Goal: Transaction & Acquisition: Download file/media

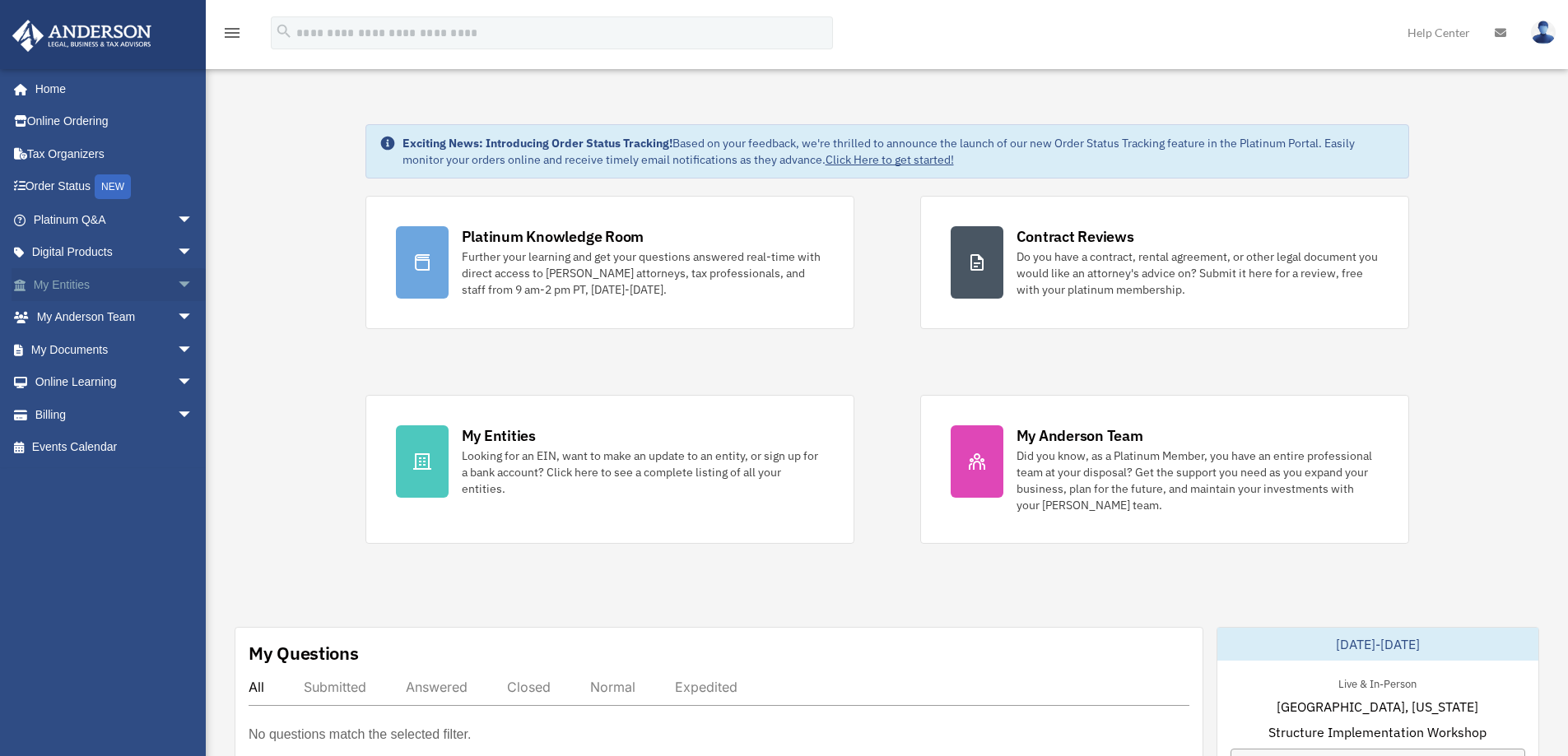
click at [77, 280] on link "My Entities arrow_drop_down" at bounding box center [115, 284] width 207 height 32
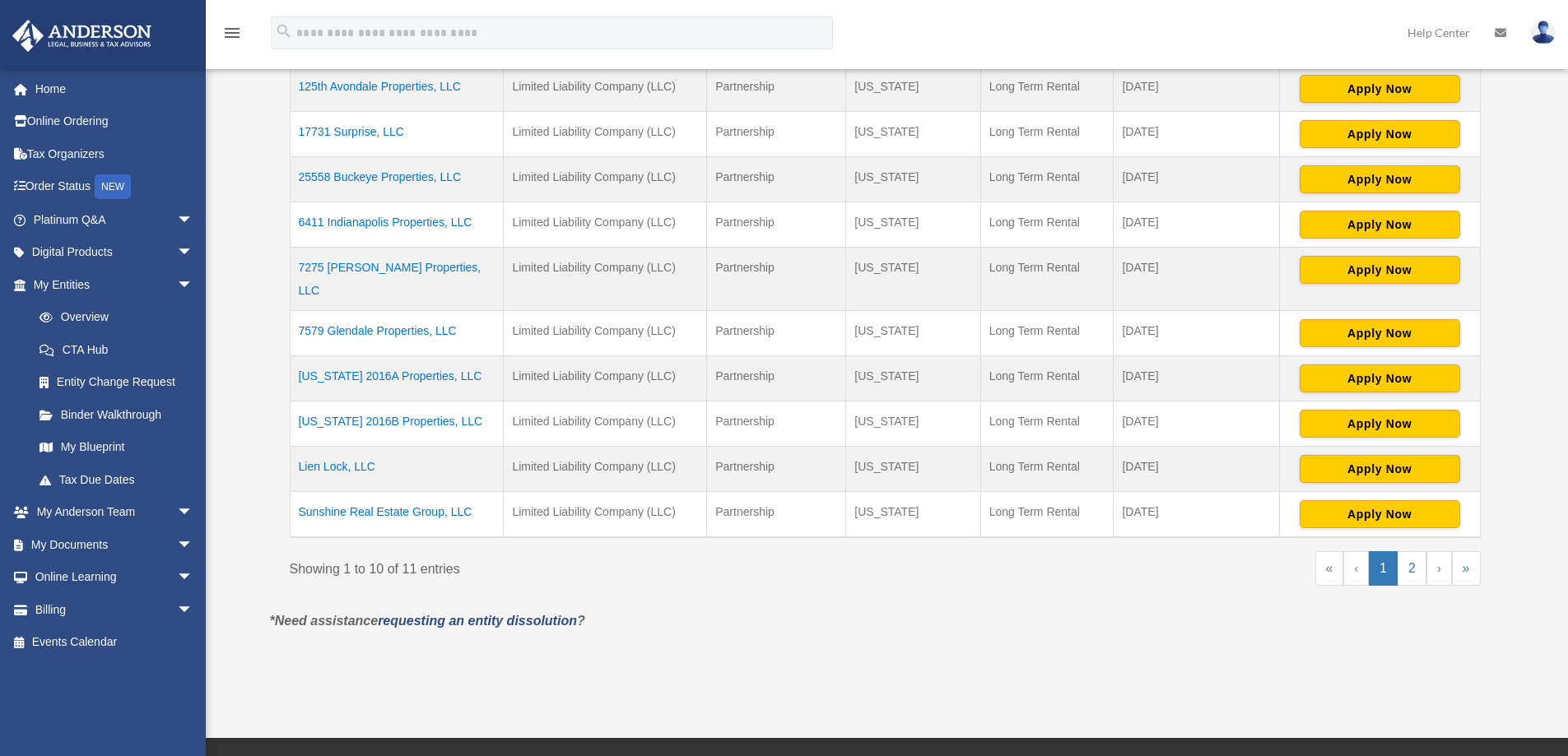
scroll to position [395, 0]
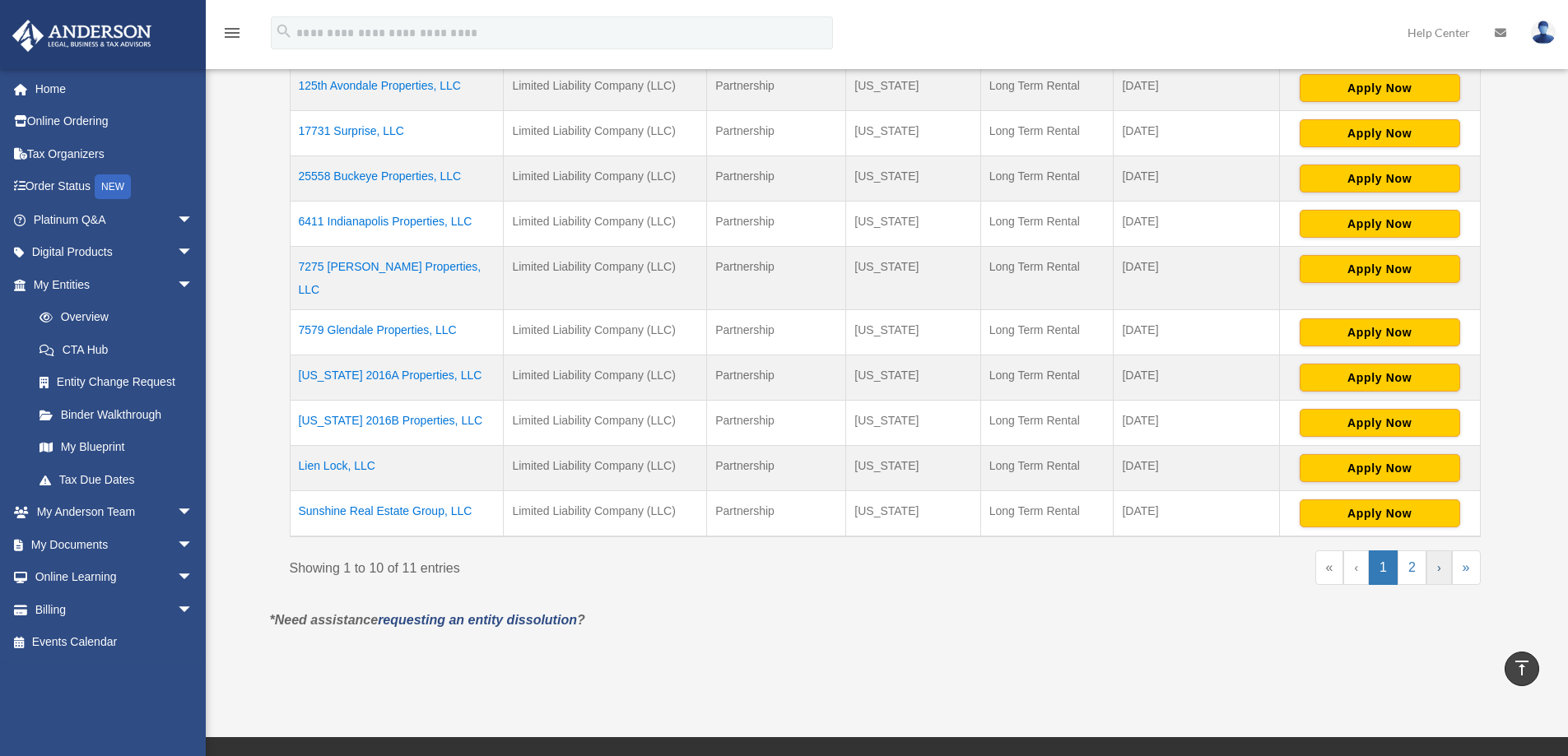
click at [1443, 552] on link "›" at bounding box center [1439, 567] width 26 height 34
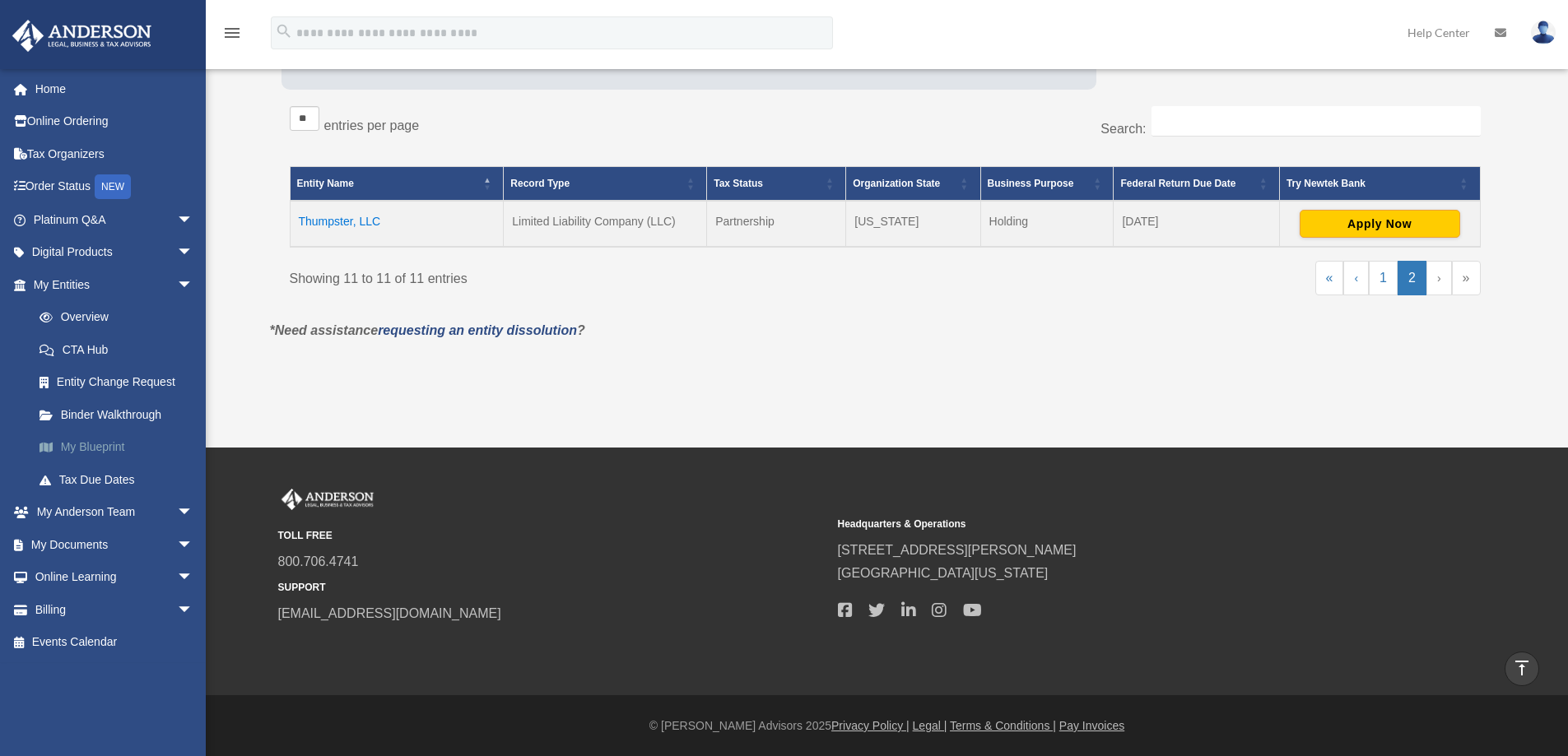
click at [91, 443] on link "My Blueprint" at bounding box center [120, 447] width 195 height 32
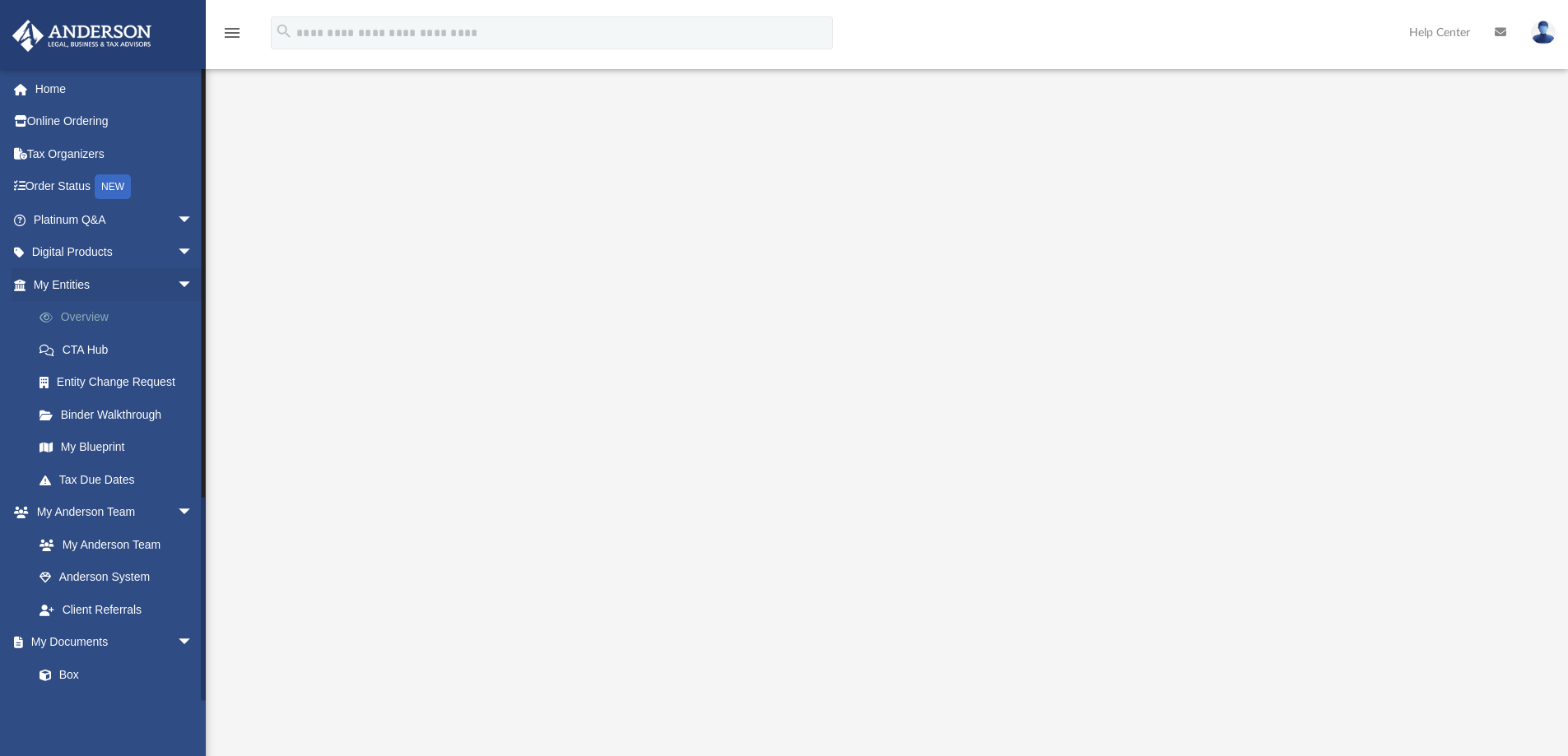
click at [84, 312] on link "Overview" at bounding box center [120, 317] width 195 height 32
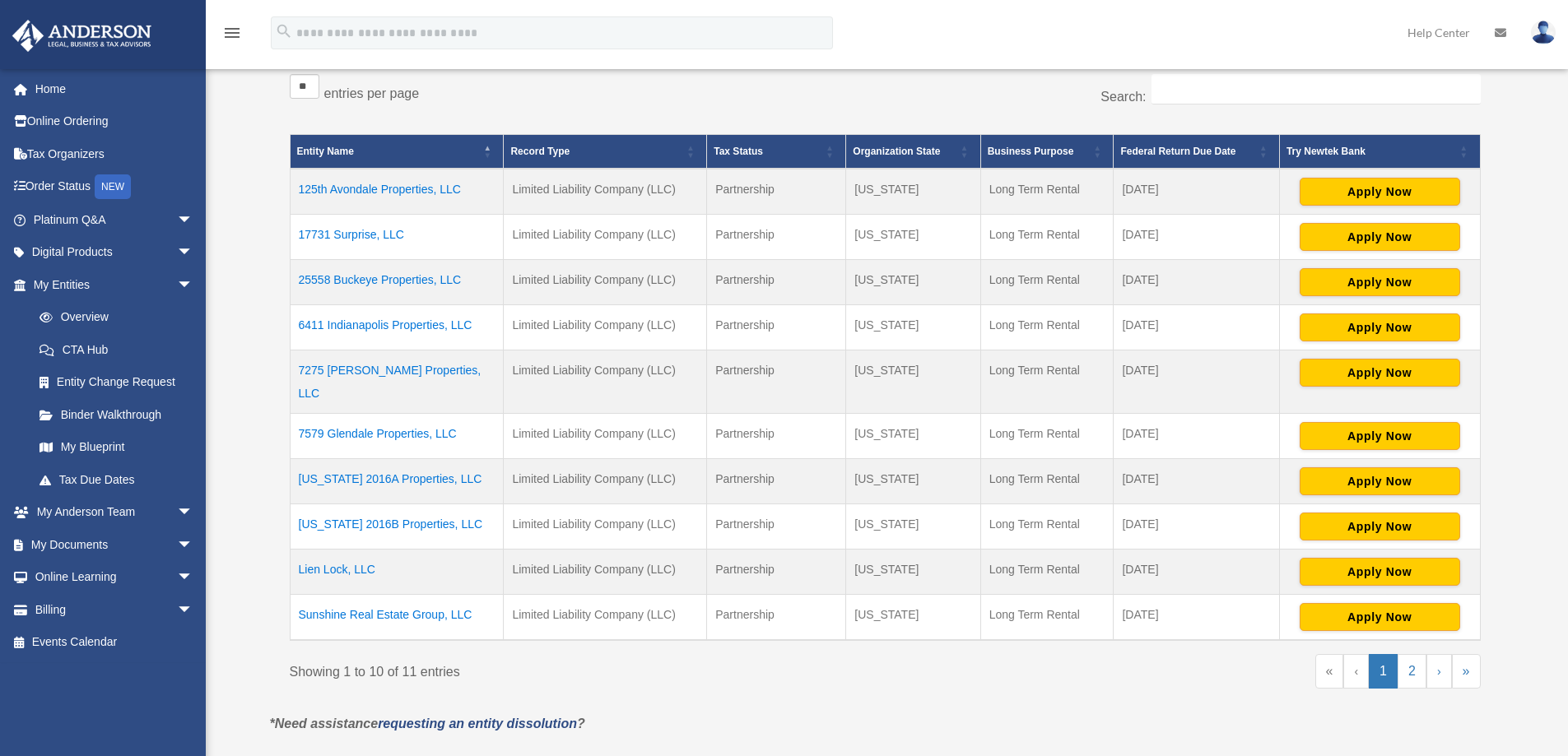
scroll to position [296, 0]
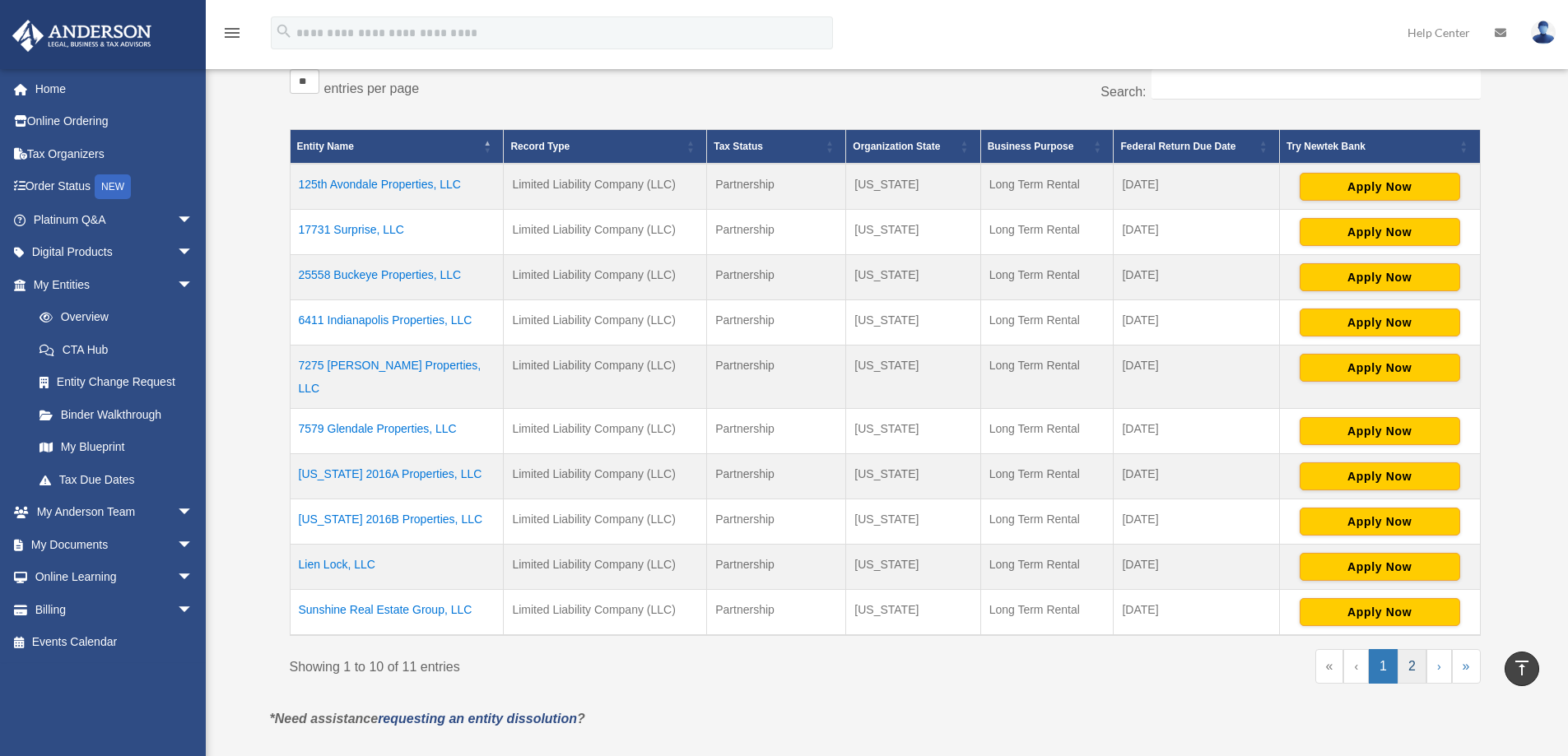
click at [1418, 649] on link "2" at bounding box center [1411, 665] width 29 height 34
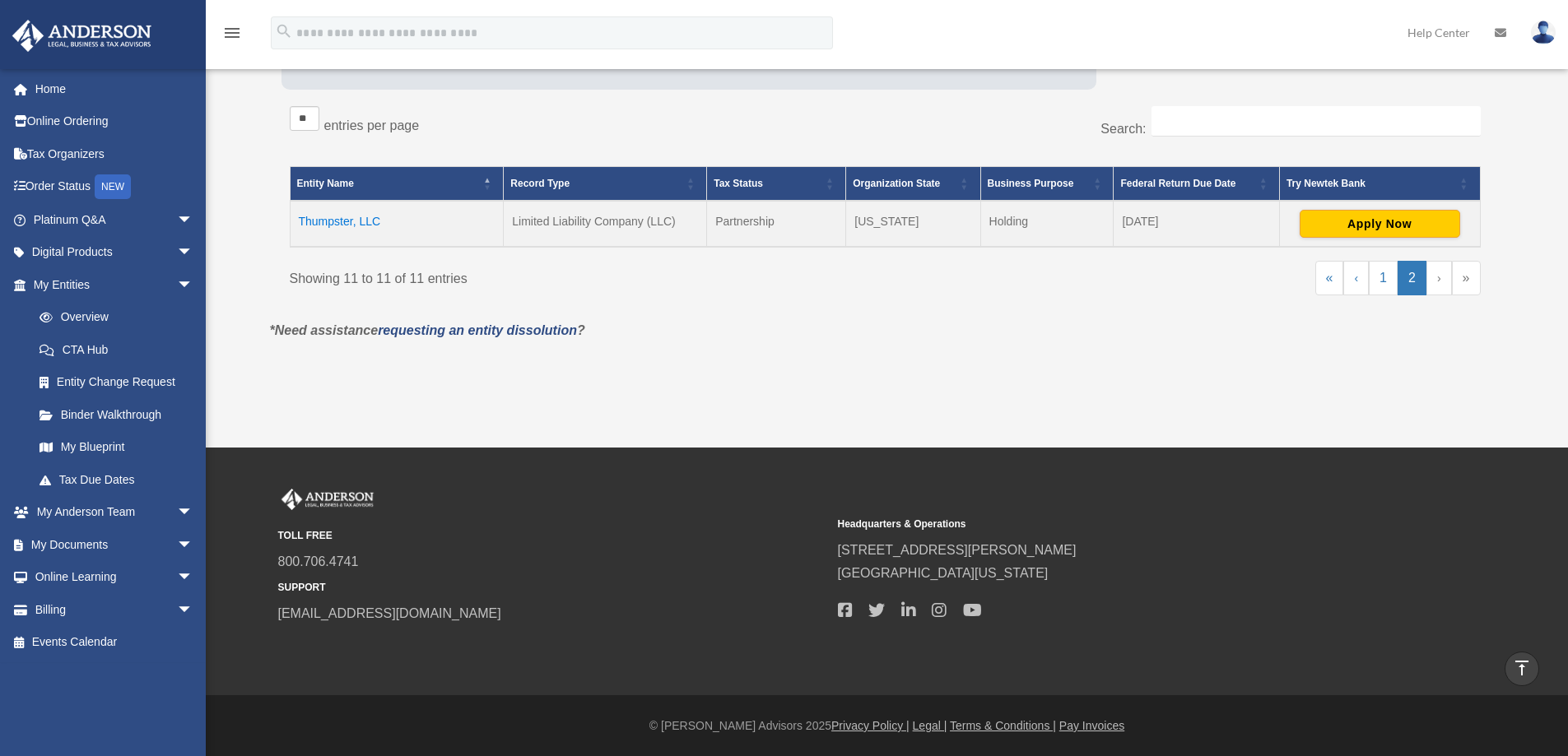
click at [334, 218] on td "Thumpster, LLC" at bounding box center [396, 223] width 214 height 46
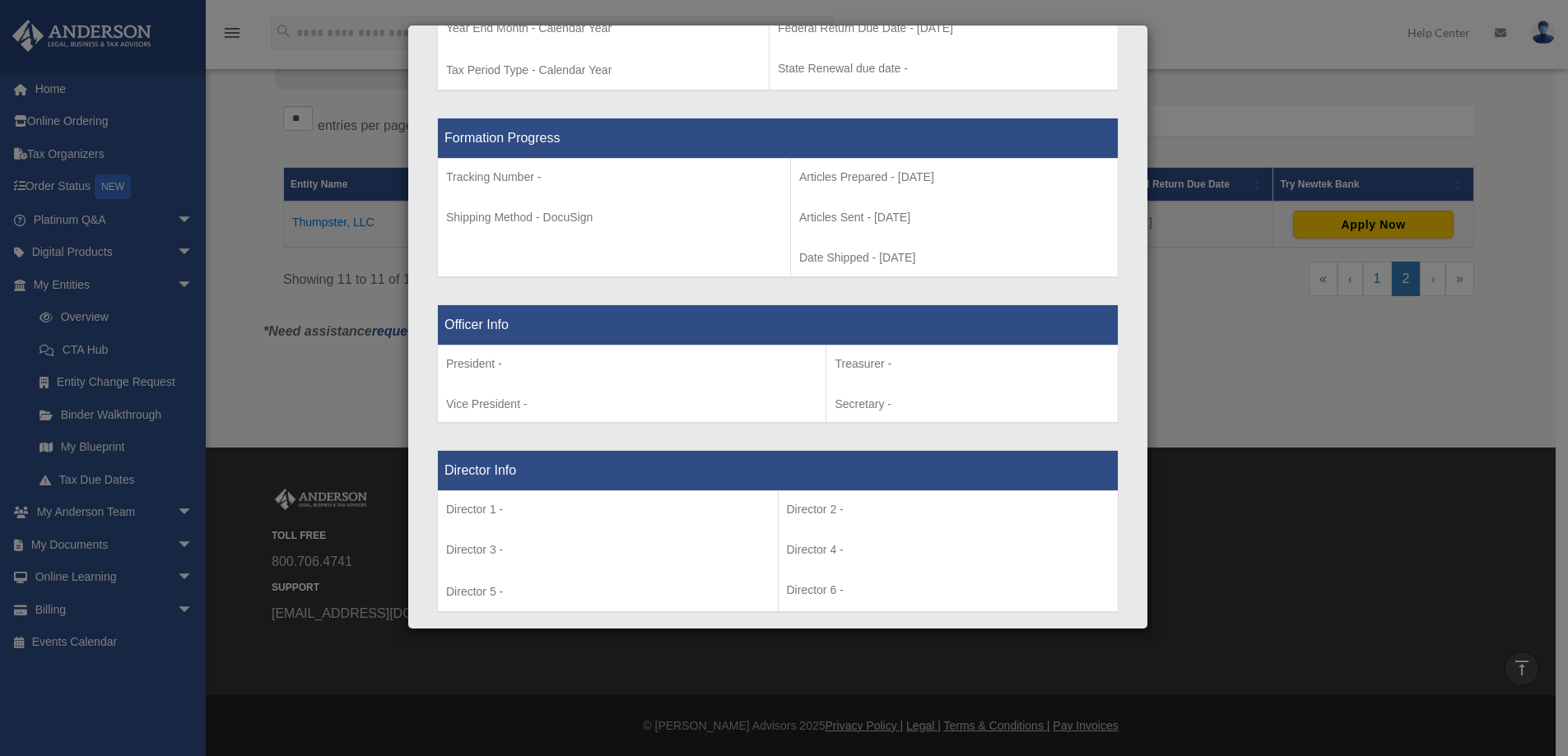
scroll to position [754, 0]
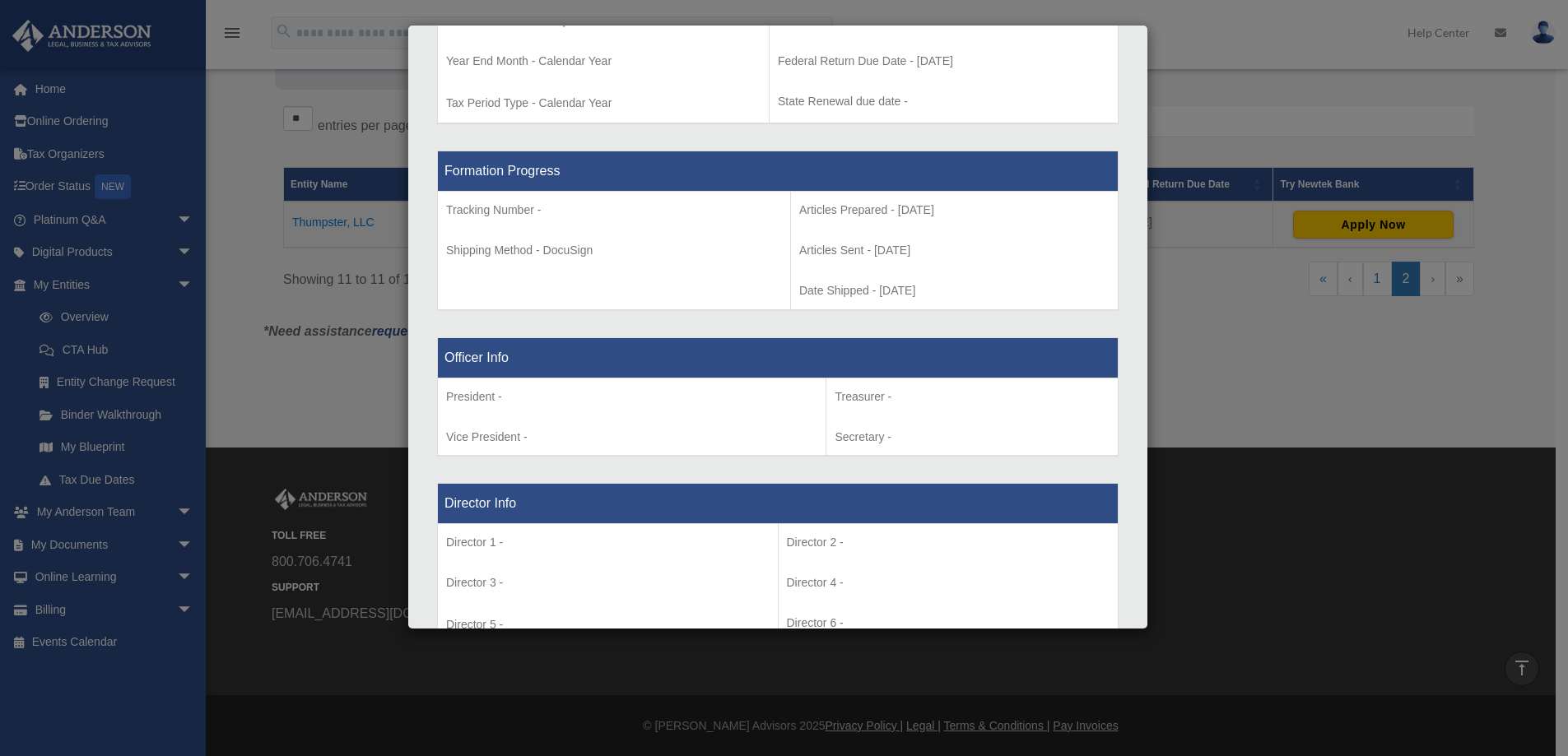
click at [58, 548] on div "Details × Articles Sent Organizational Date" at bounding box center [784, 378] width 1568 height 756
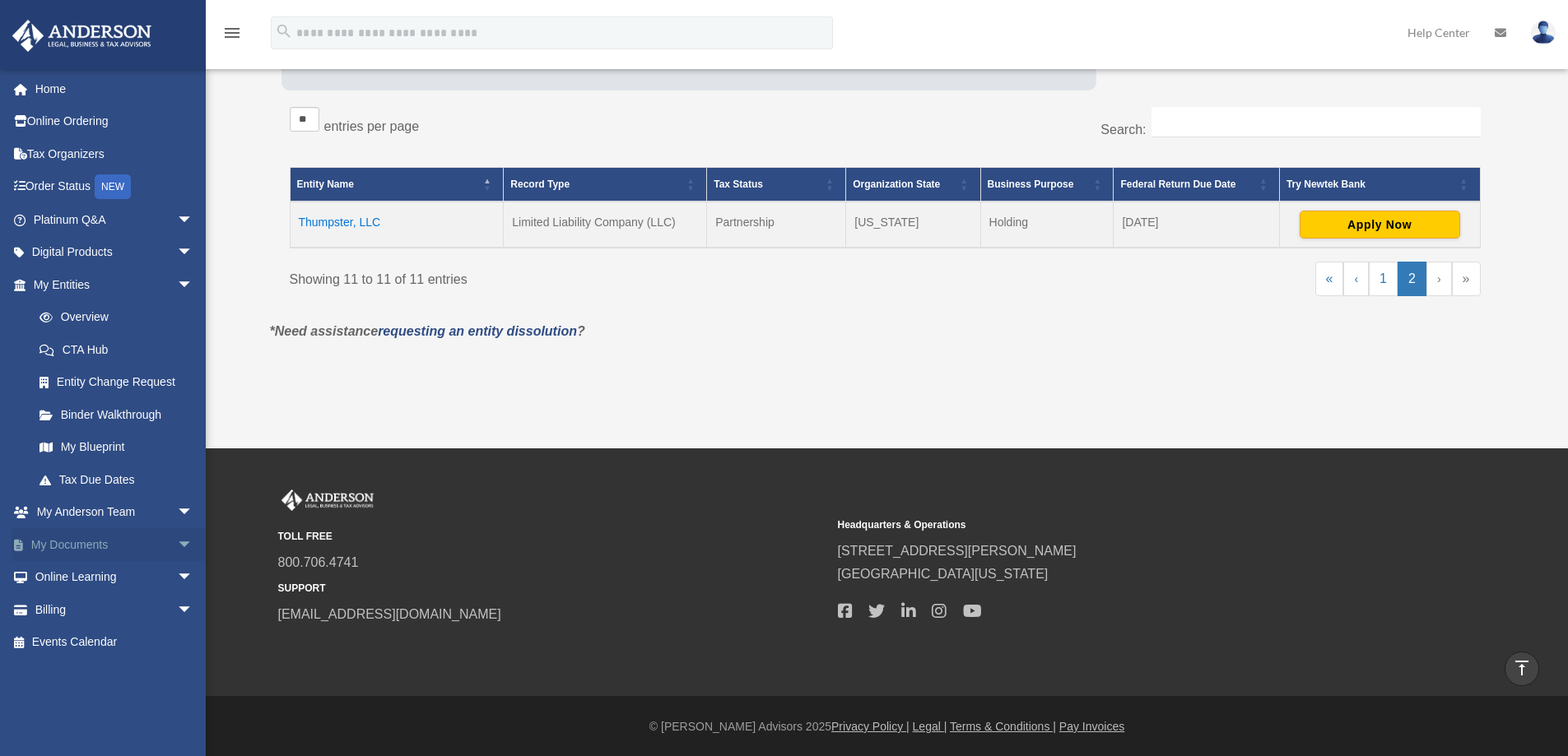
click at [68, 548] on link "My Documents arrow_drop_down" at bounding box center [115, 544] width 207 height 32
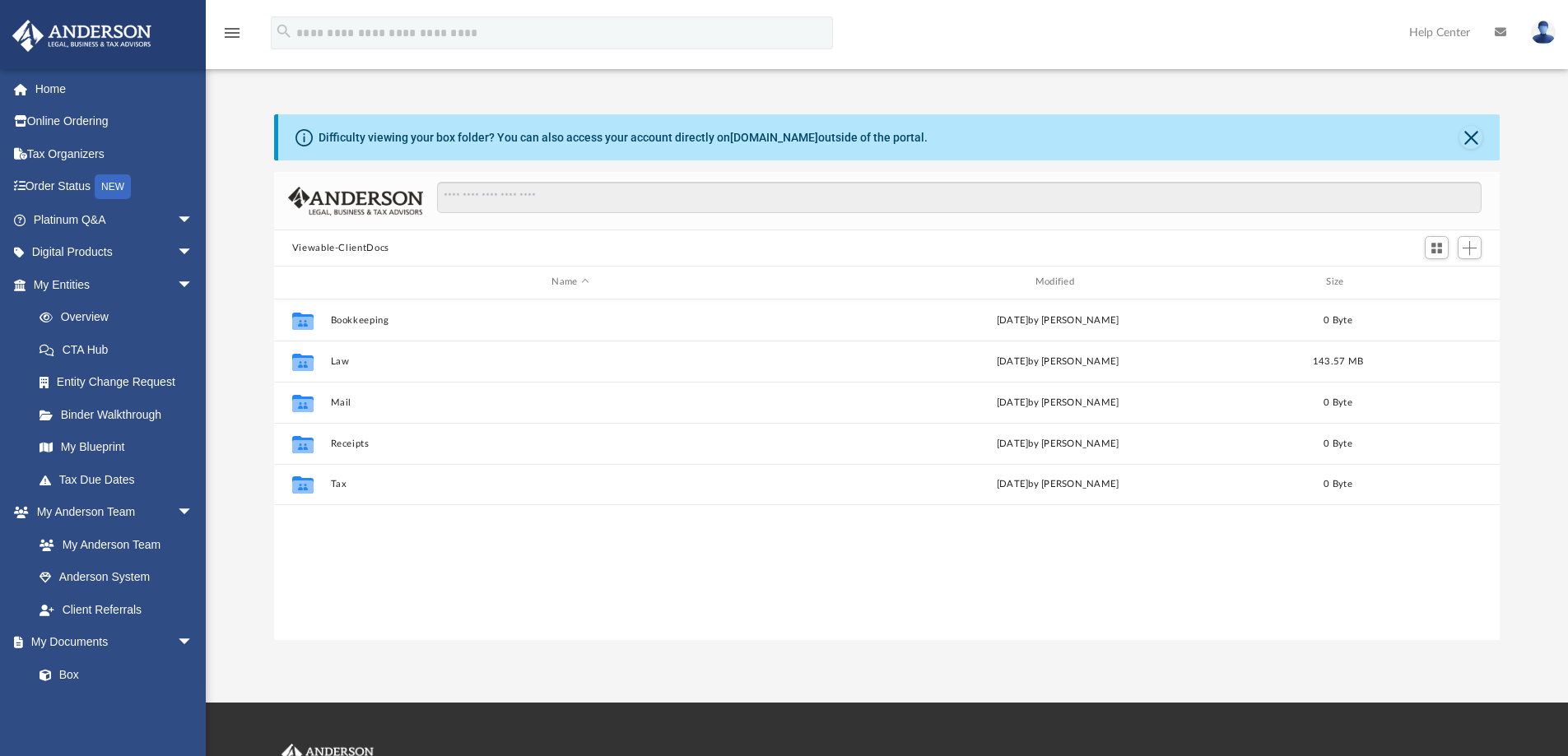
scroll to position [362, 1213]
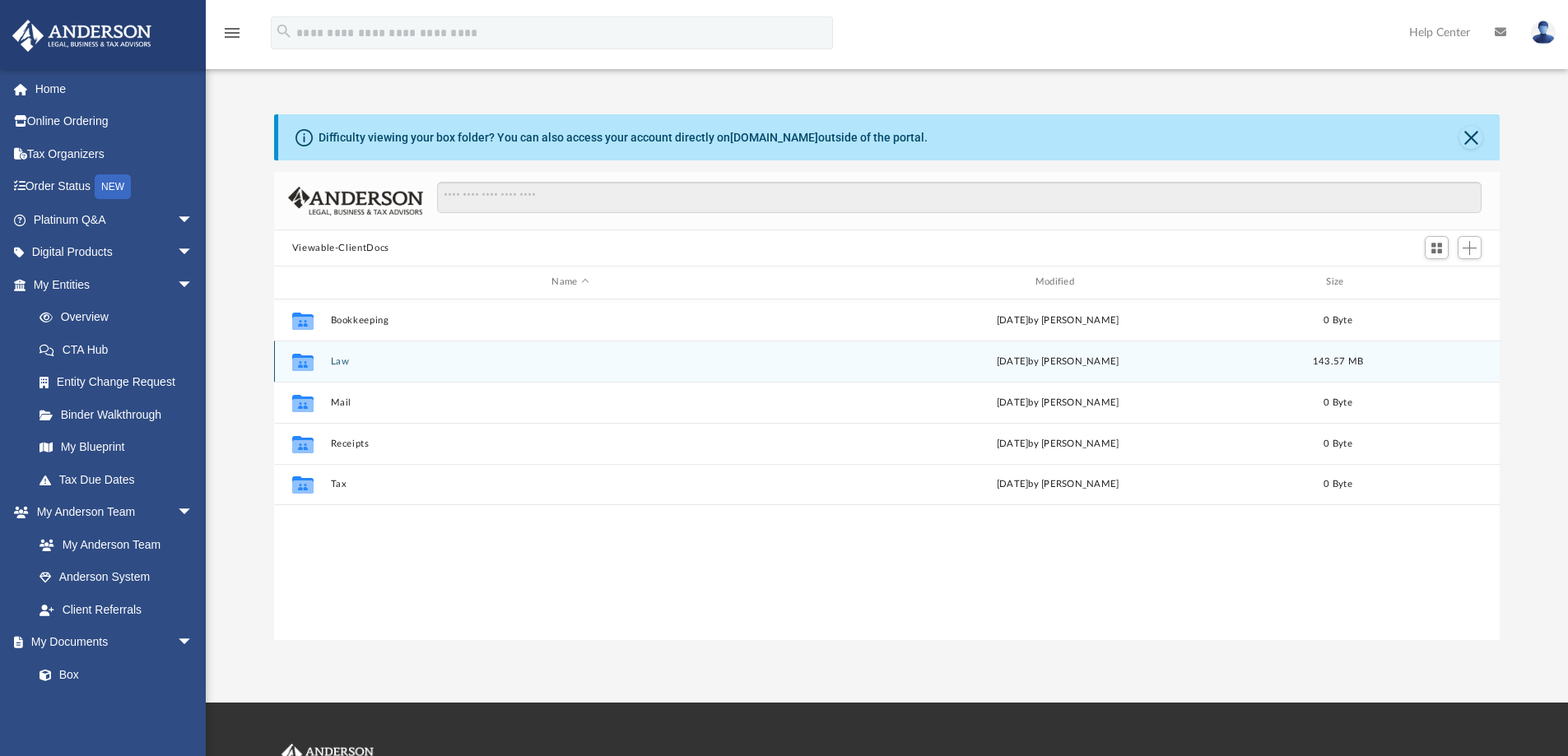
click at [336, 354] on div "Collaborated Folder Law [DATE] by [PERSON_NAME] 143.57 MB" at bounding box center [886, 361] width 1226 height 41
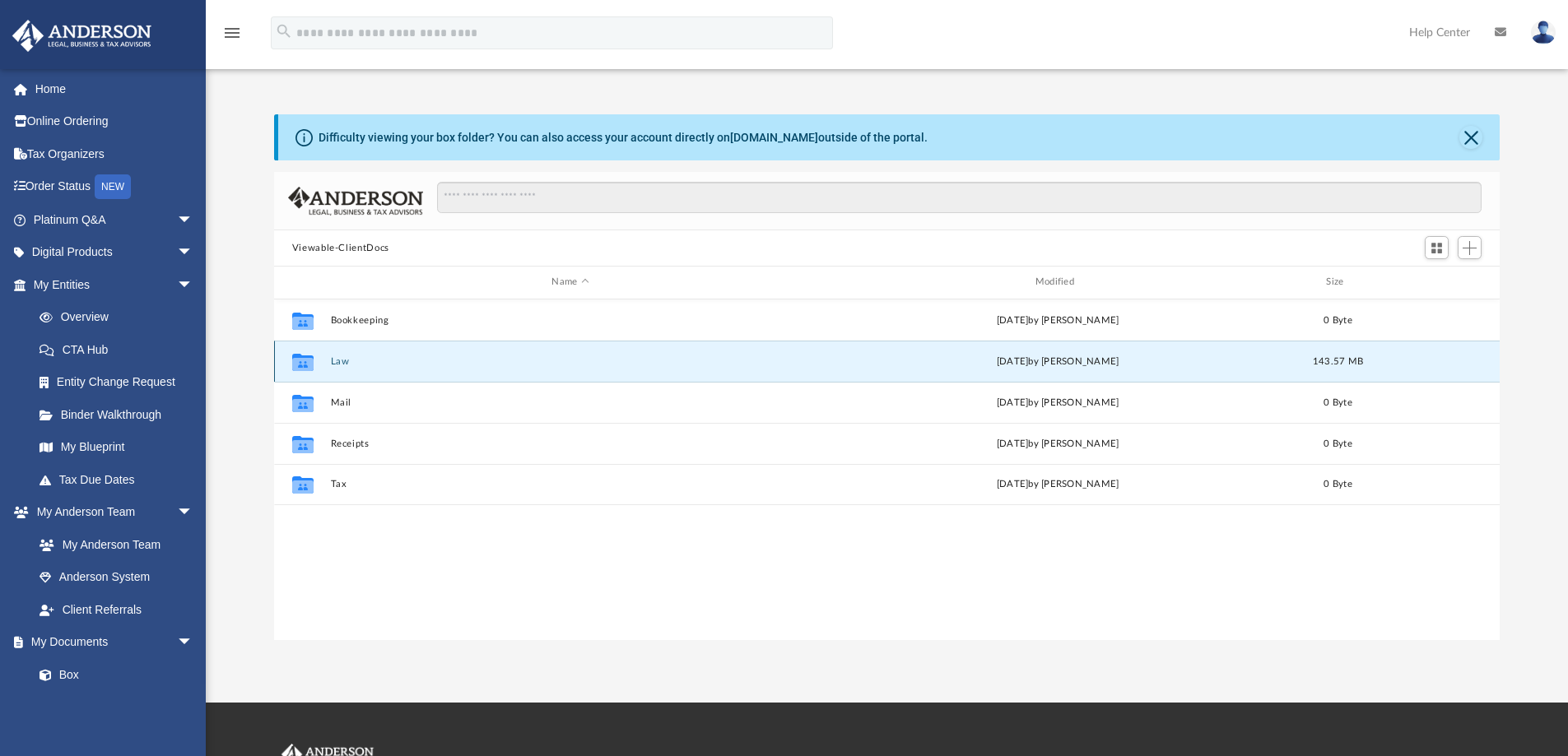
click at [339, 363] on button "Law" at bounding box center [569, 361] width 480 height 11
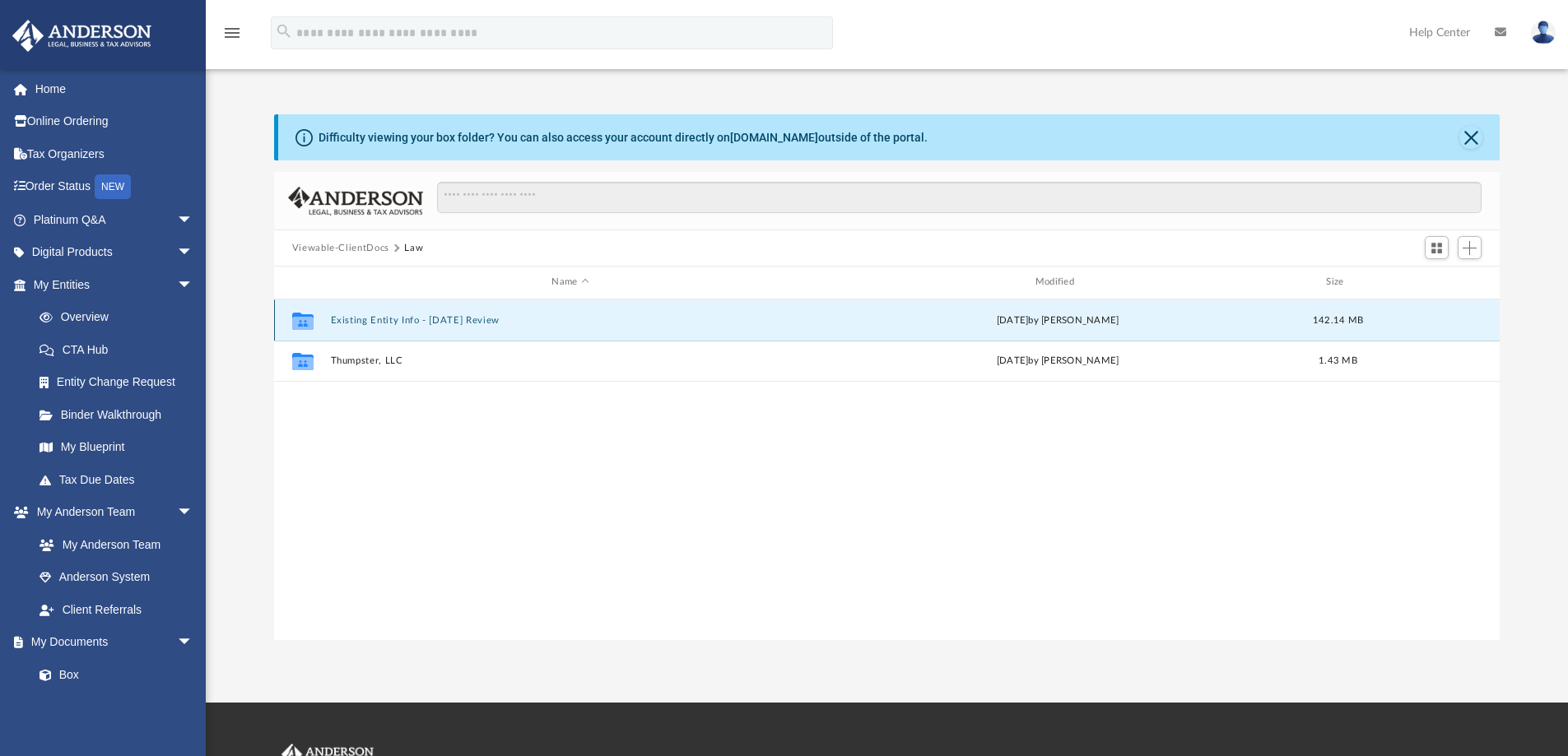
click at [417, 319] on button "Existing Entity Info - [DATE] Review" at bounding box center [569, 320] width 480 height 11
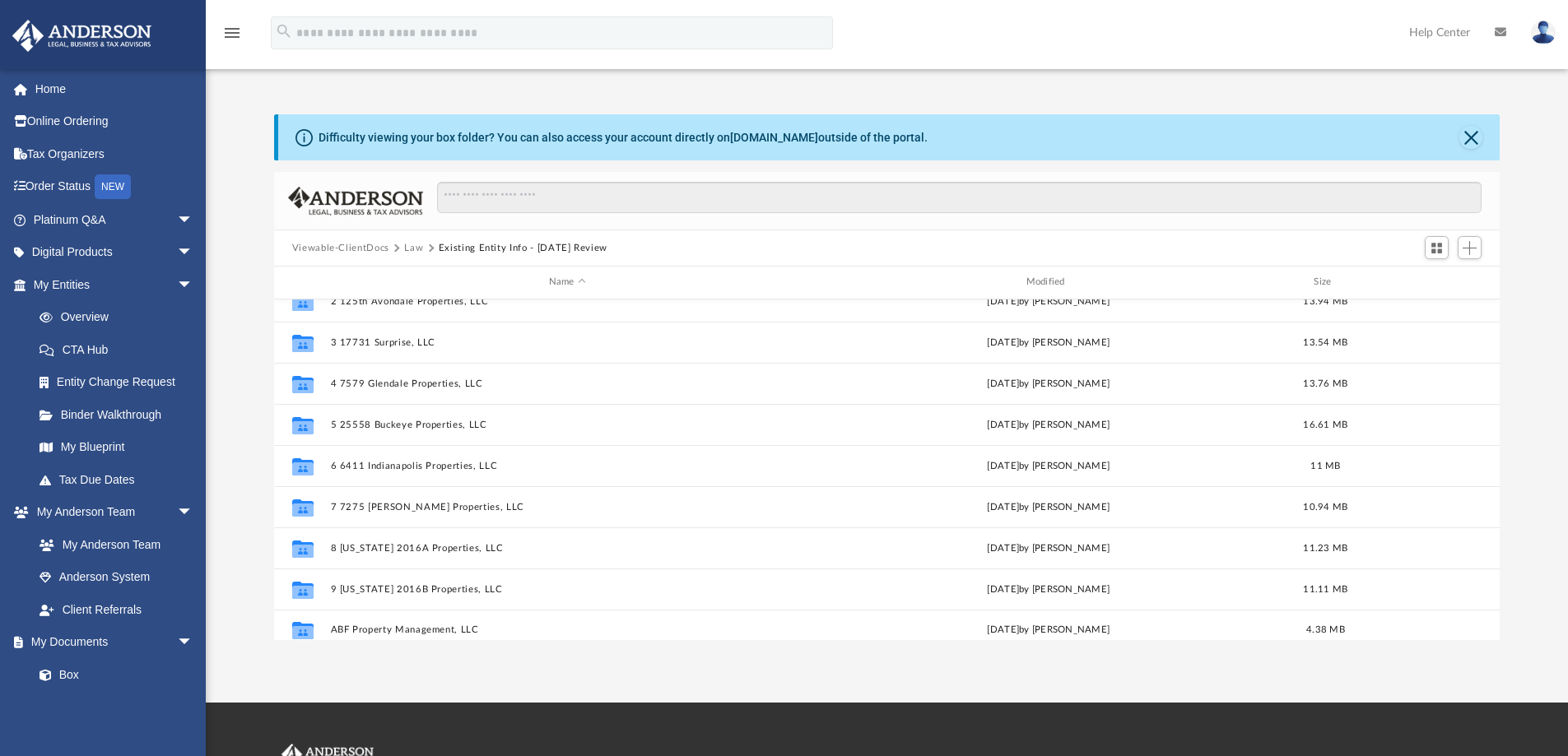
scroll to position [0, 0]
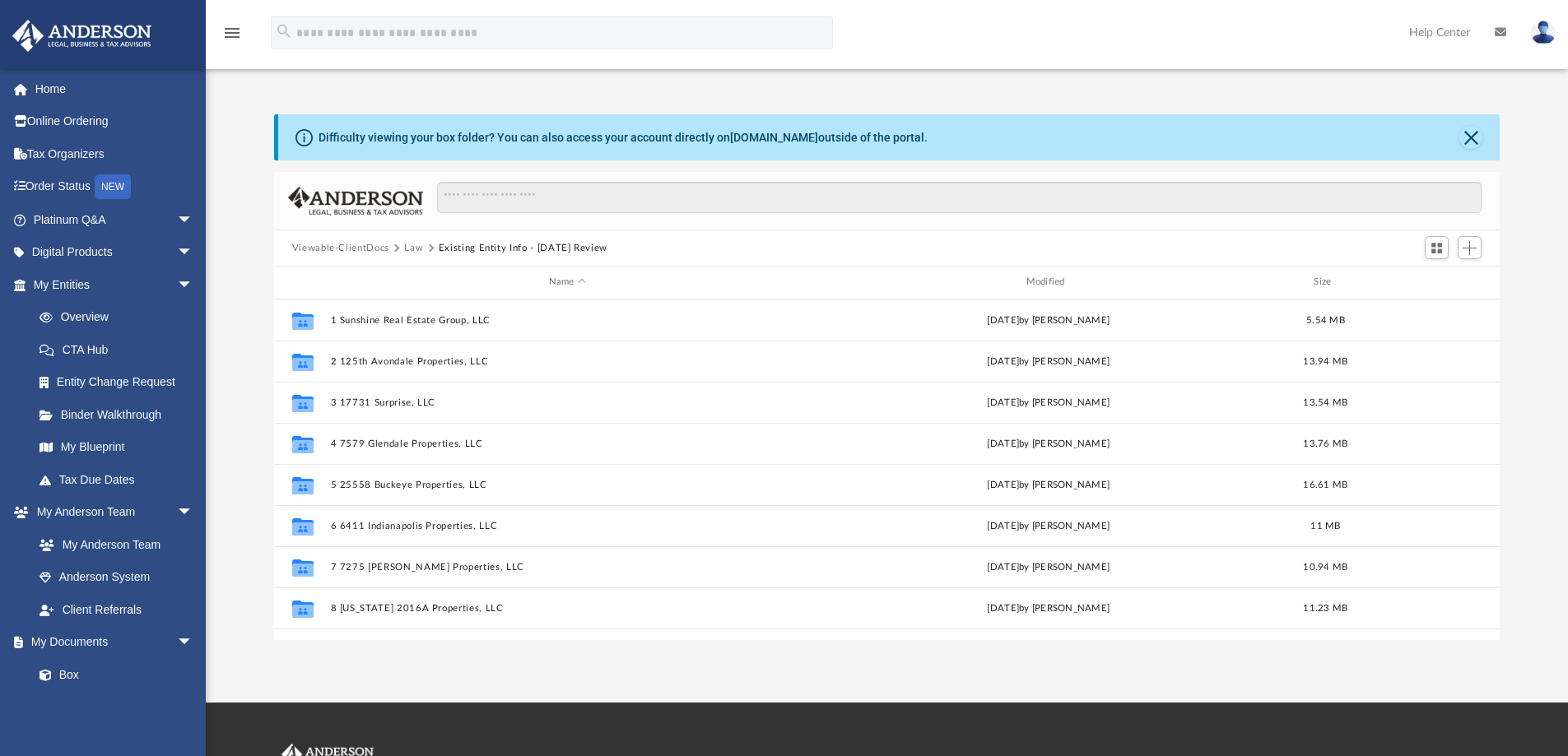
click at [406, 242] on button "Law" at bounding box center [413, 248] width 19 height 15
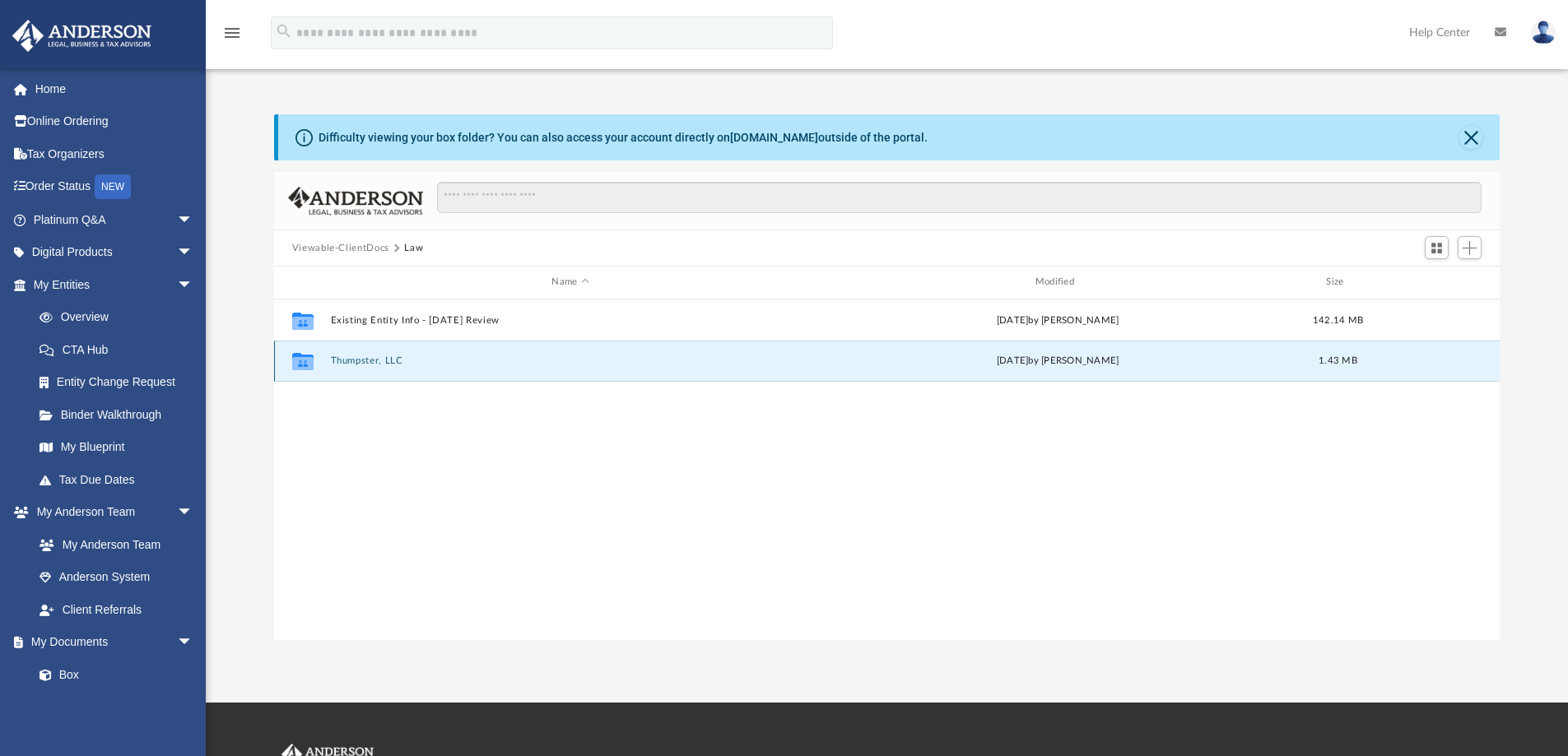
click at [349, 362] on button "Thumpster, LLC" at bounding box center [569, 360] width 480 height 11
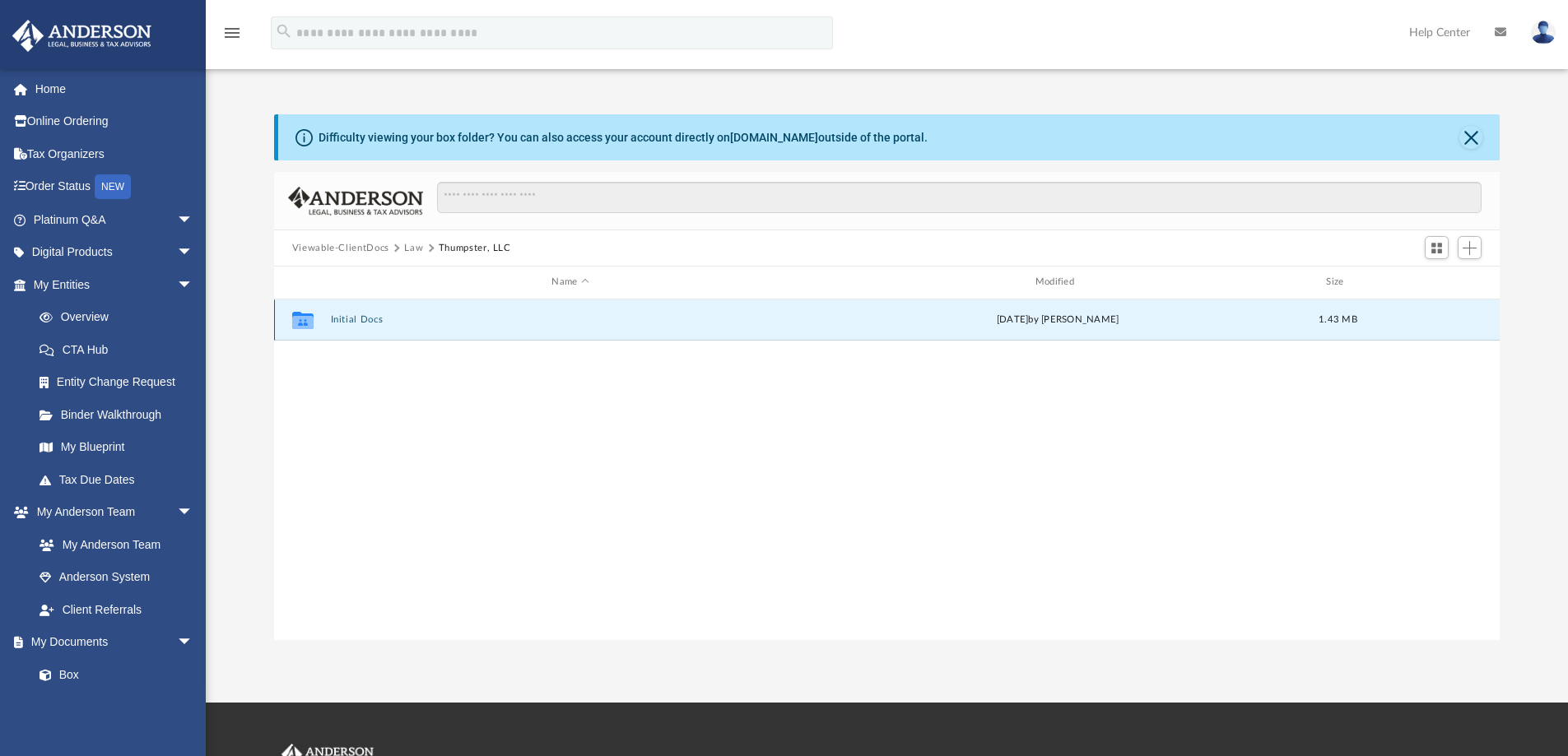
click at [348, 316] on button "Initial Docs" at bounding box center [569, 319] width 480 height 11
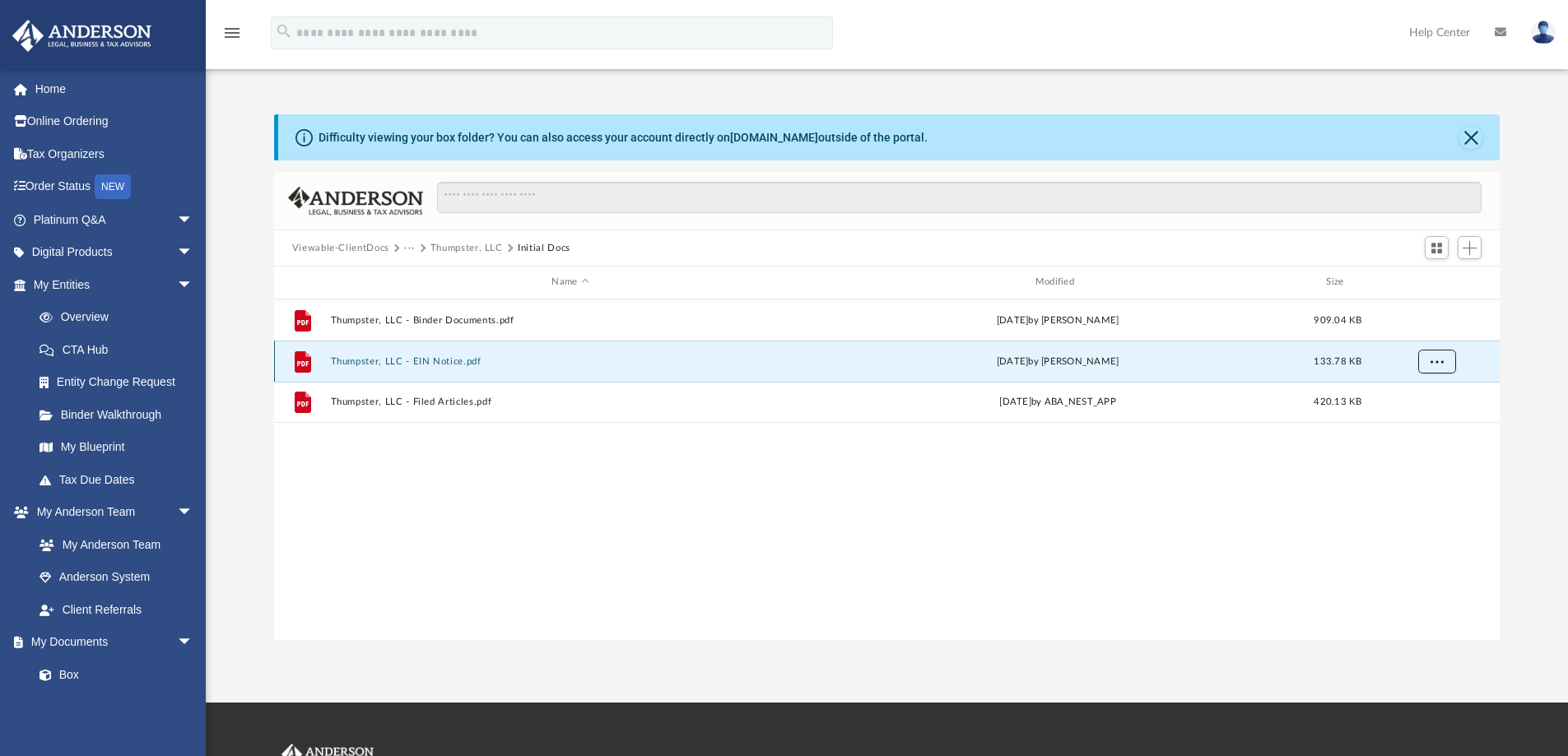
click at [1438, 363] on span "More options" at bounding box center [1436, 360] width 13 height 9
click at [1426, 420] on li "Download" at bounding box center [1421, 421] width 47 height 18
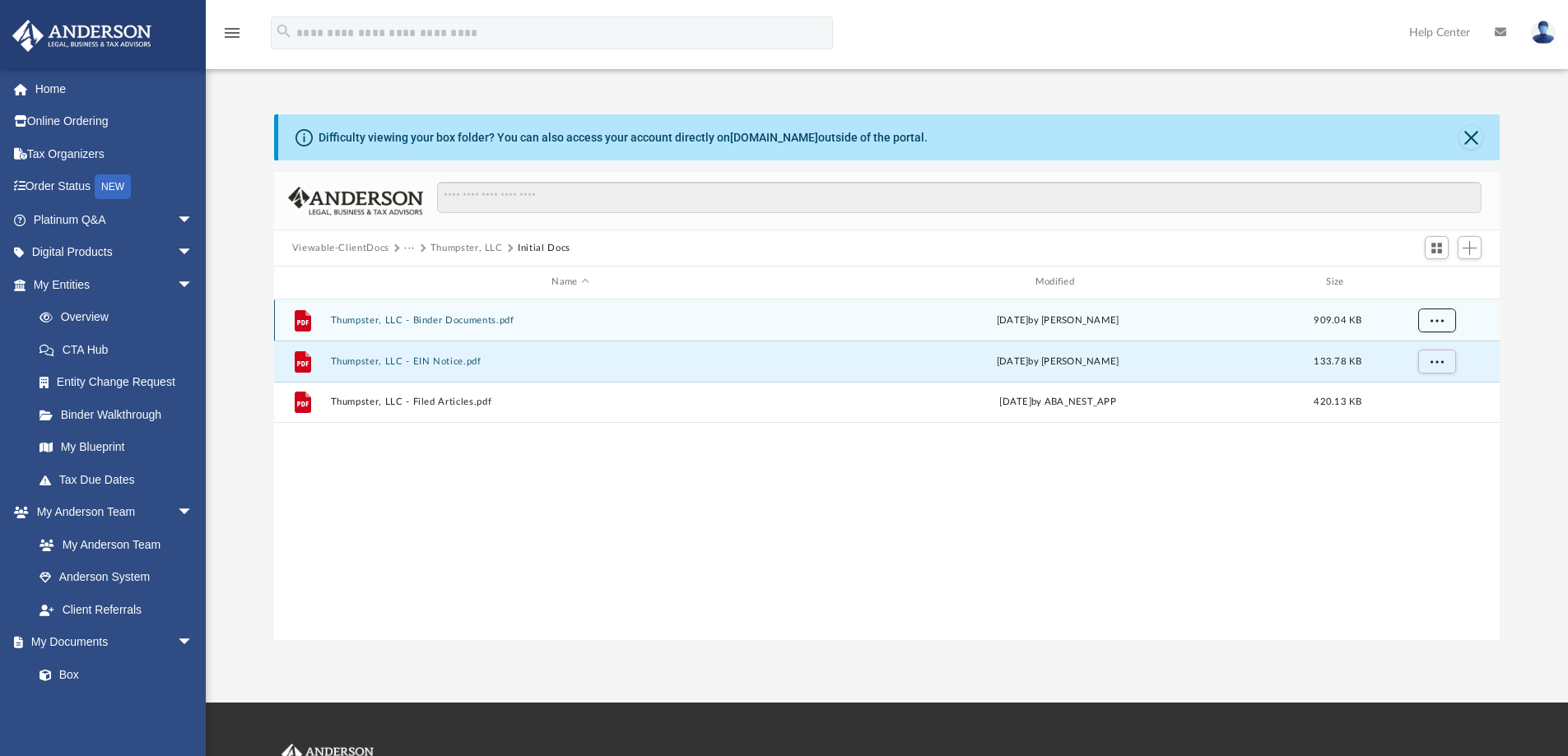
click at [1436, 318] on span "More options" at bounding box center [1436, 319] width 13 height 9
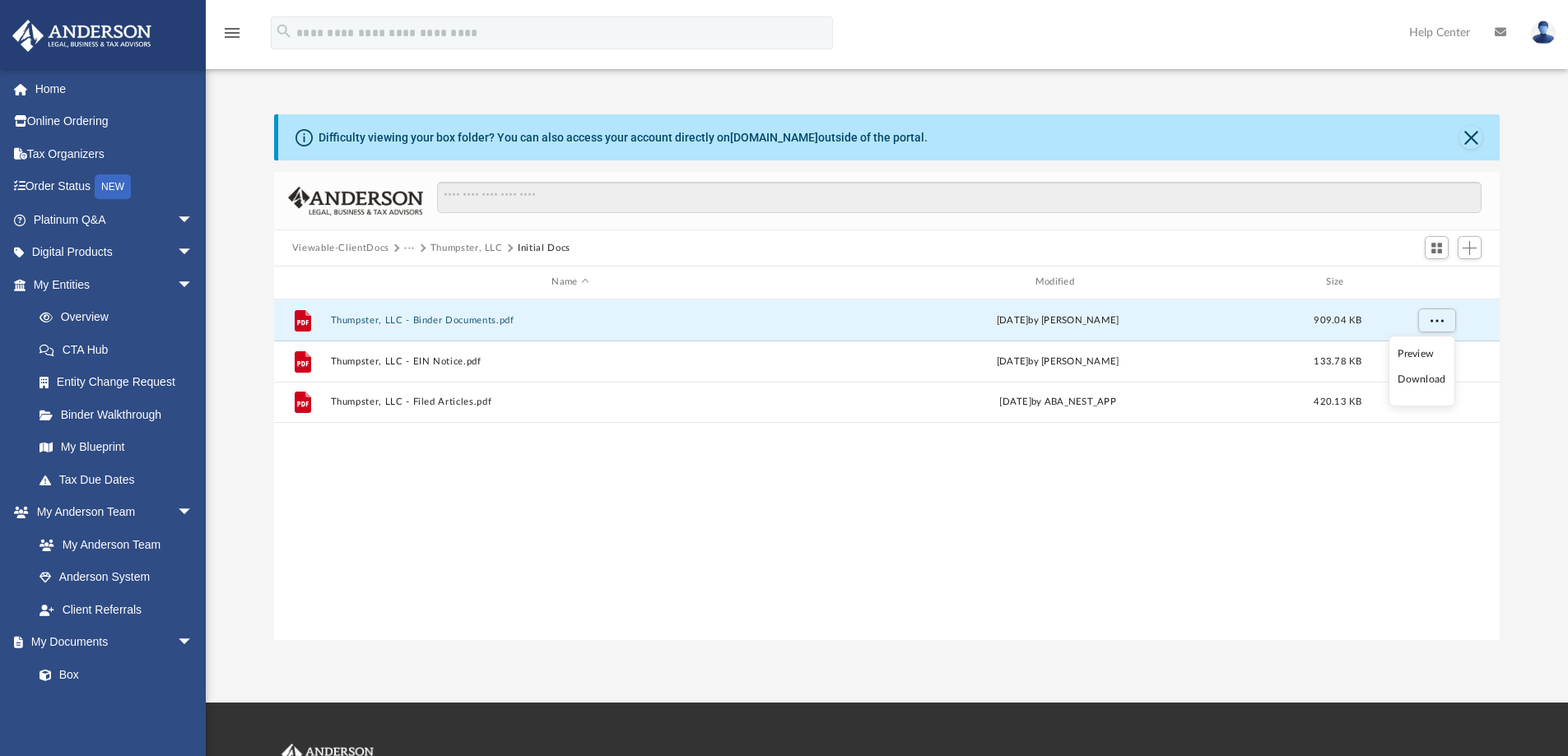
click at [1420, 378] on li "Download" at bounding box center [1421, 380] width 47 height 18
click at [1529, 566] on div "Difficulty viewing your box folder? You can also access your account directly o…" at bounding box center [886, 377] width 1362 height 526
click at [1545, 37] on img at bounding box center [1542, 32] width 25 height 24
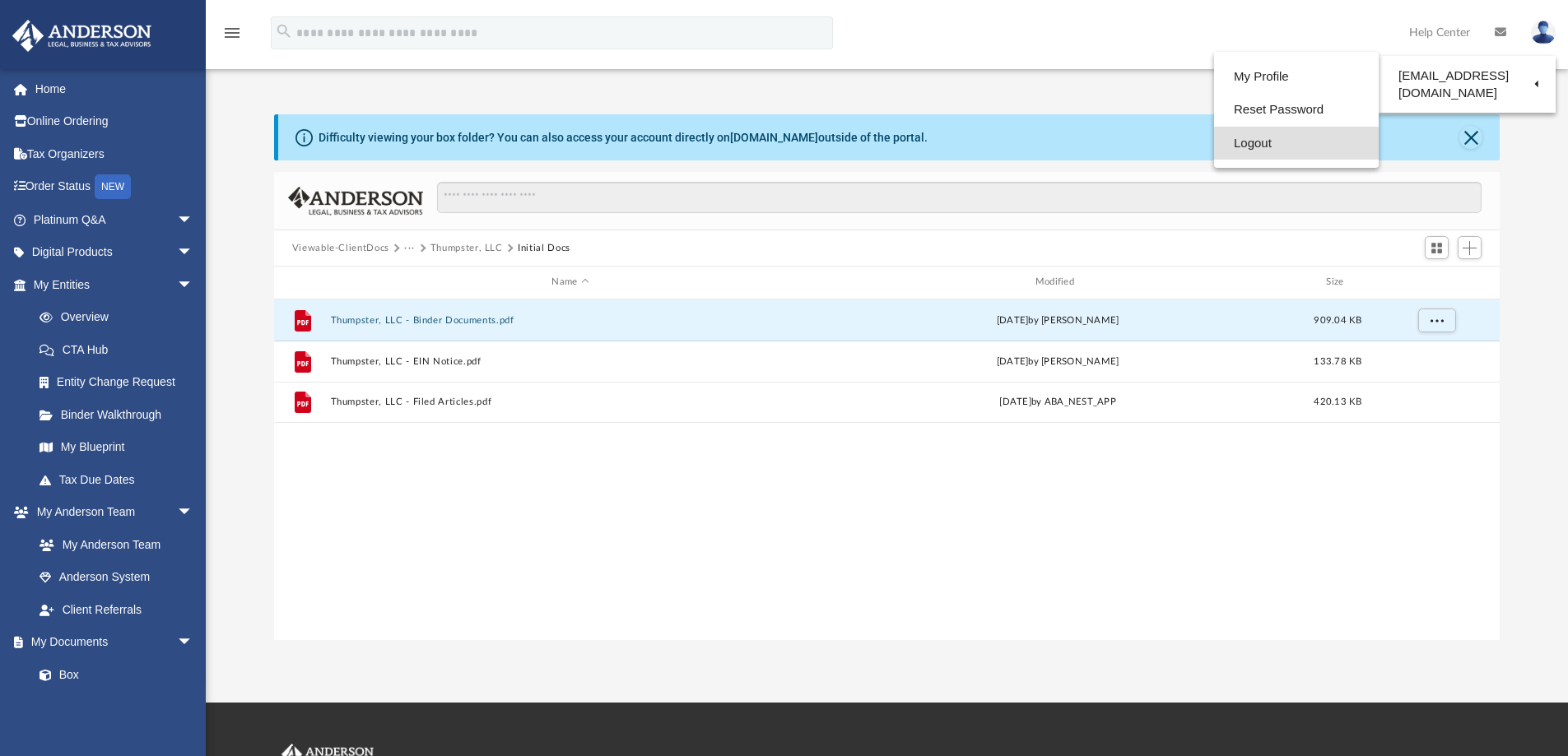
click at [1260, 139] on link "Logout" at bounding box center [1296, 144] width 164 height 33
